Goal: Check status: Check status

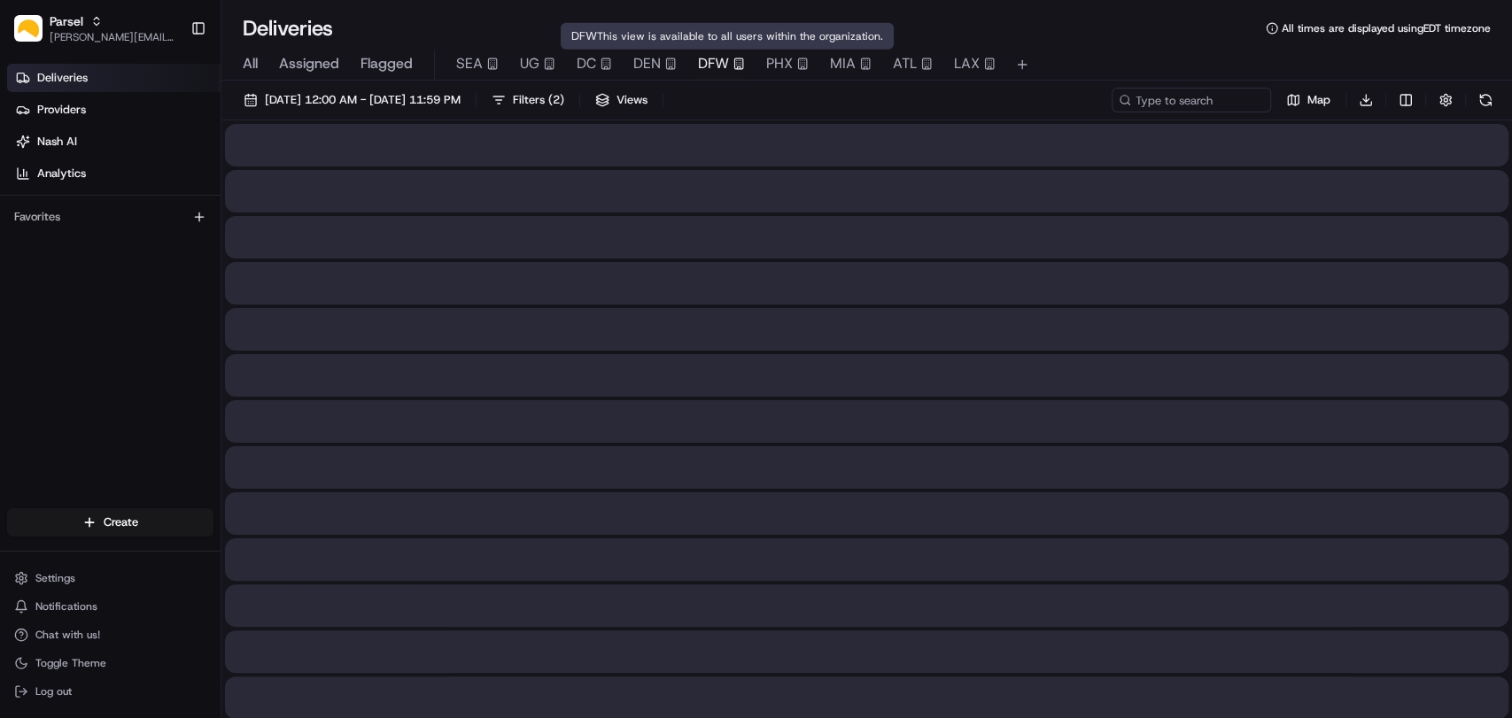
click at [716, 63] on span "DFW" at bounding box center [713, 63] width 31 height 21
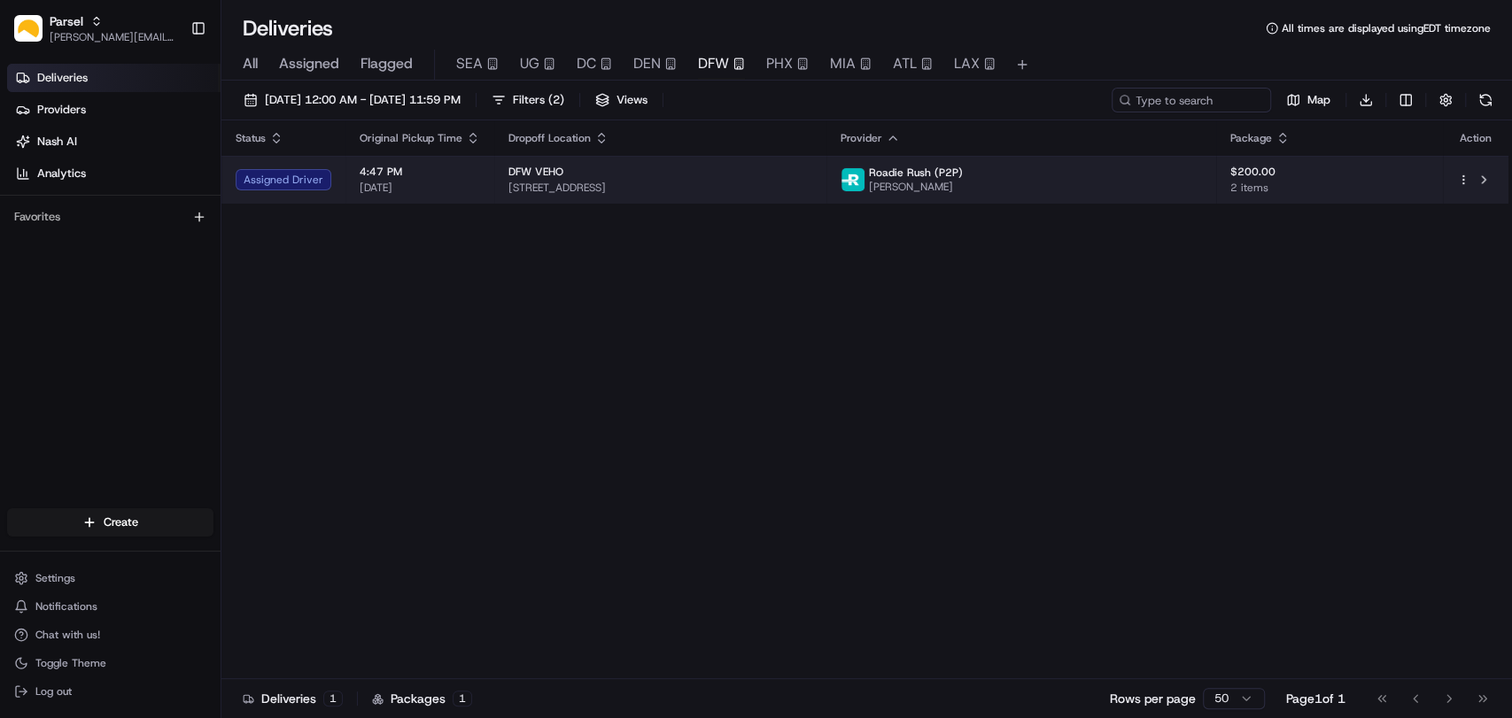
click at [677, 182] on span "1200 Lakeside Pkwy Suite 325, Flower Mound, TX 75028, USA" at bounding box center [660, 188] width 304 height 14
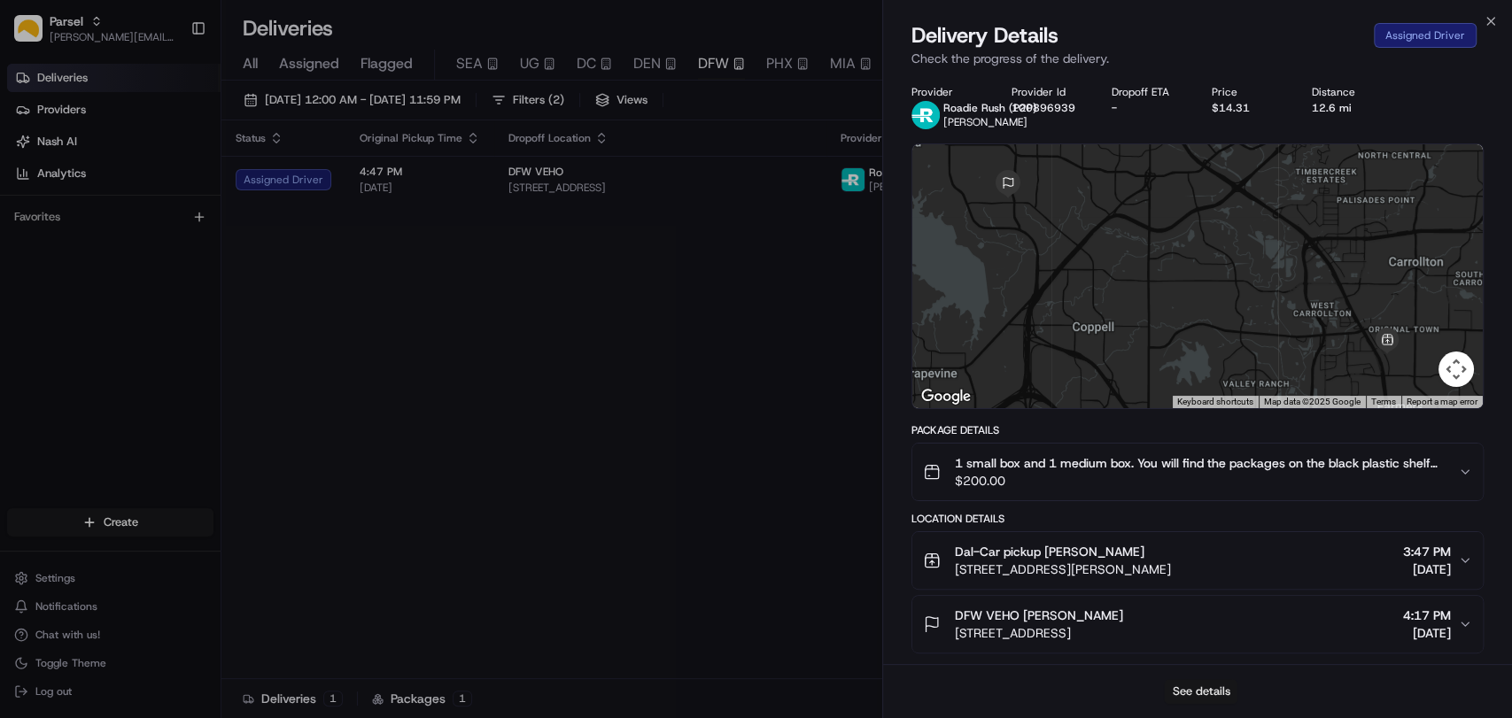
click at [1220, 695] on button "See details" at bounding box center [1201, 691] width 74 height 25
